Goal: Task Accomplishment & Management: Use online tool/utility

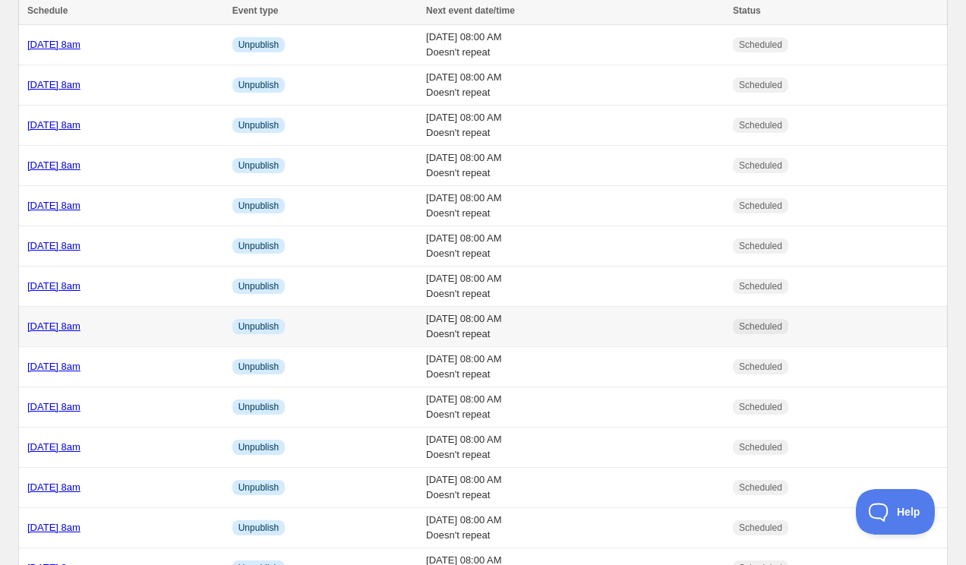
scroll to position [55, 0]
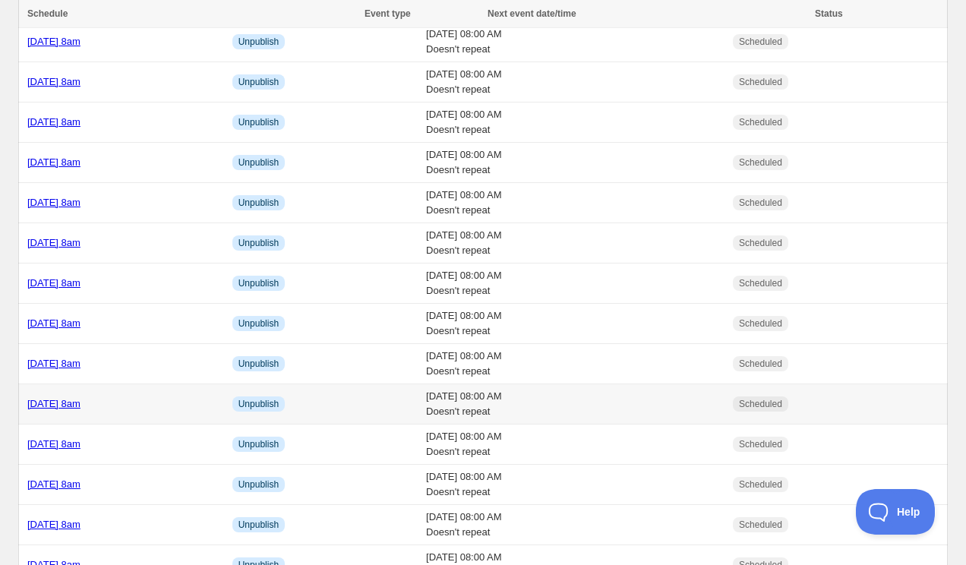
click at [202, 397] on div "[DATE] 8am" at bounding box center [125, 404] width 196 height 15
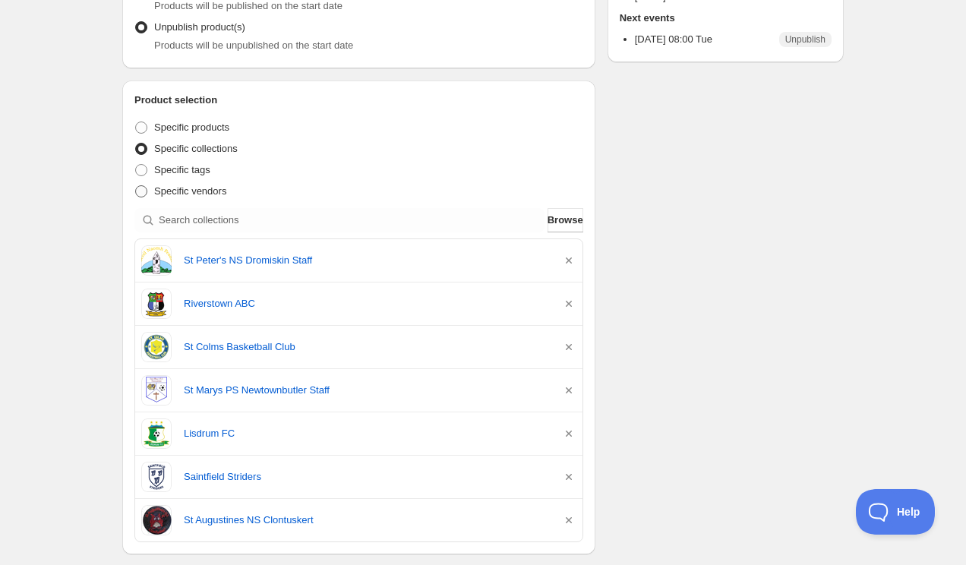
scroll to position [227, 0]
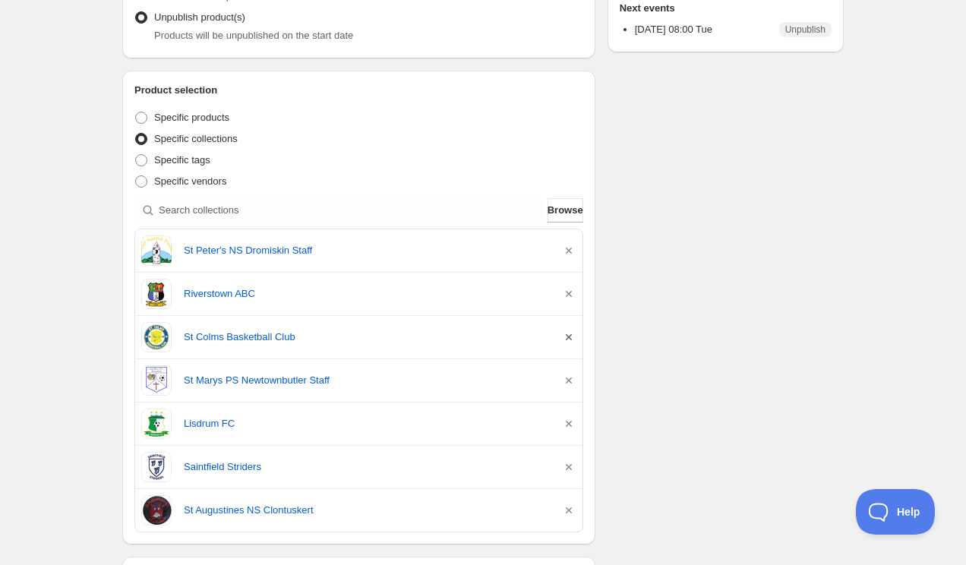
click at [569, 337] on icon "button" at bounding box center [569, 337] width 6 height 6
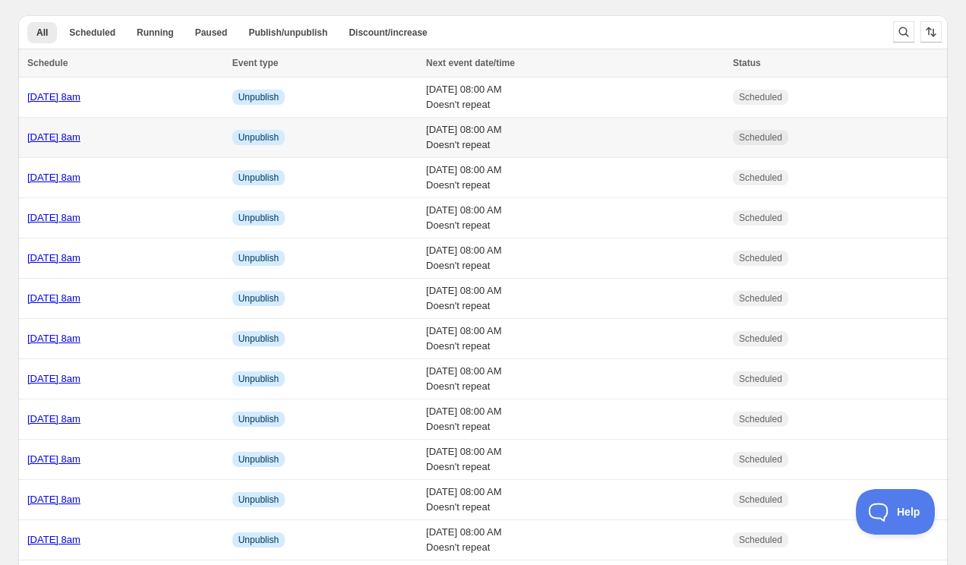
click at [203, 132] on div "[DATE] 8am" at bounding box center [125, 137] width 196 height 15
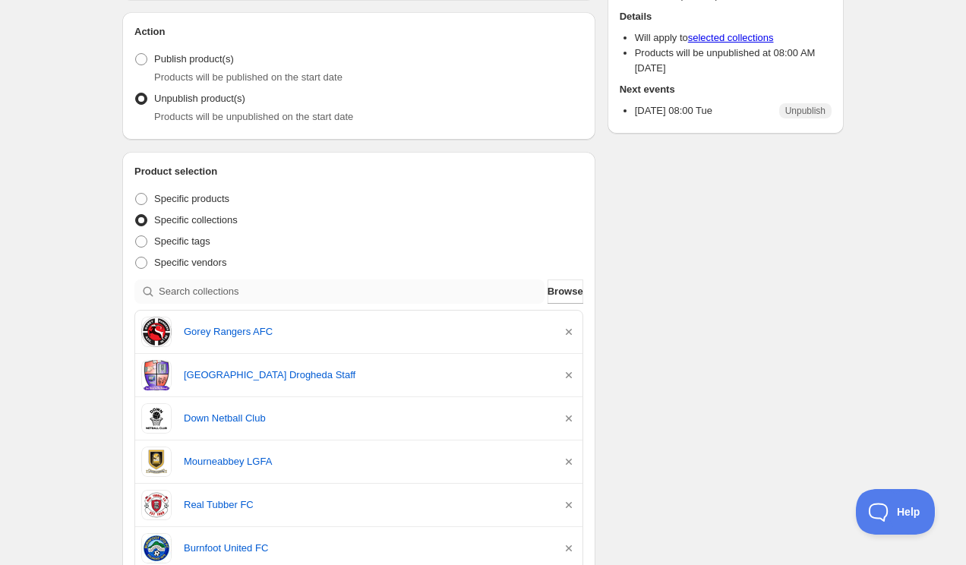
scroll to position [150, 0]
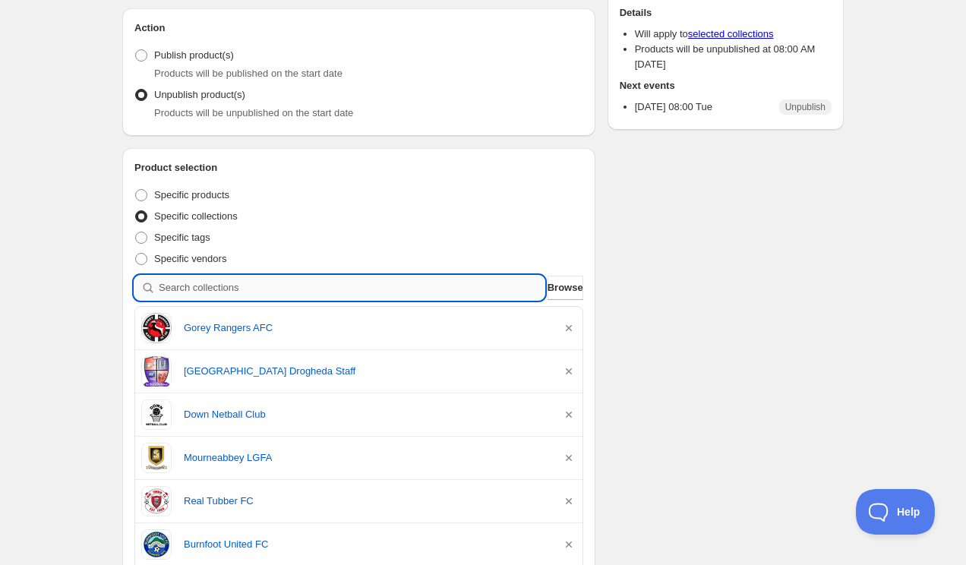
click at [205, 296] on input "search" at bounding box center [352, 288] width 386 height 24
type input "s"
